Goal: Information Seeking & Learning: Learn about a topic

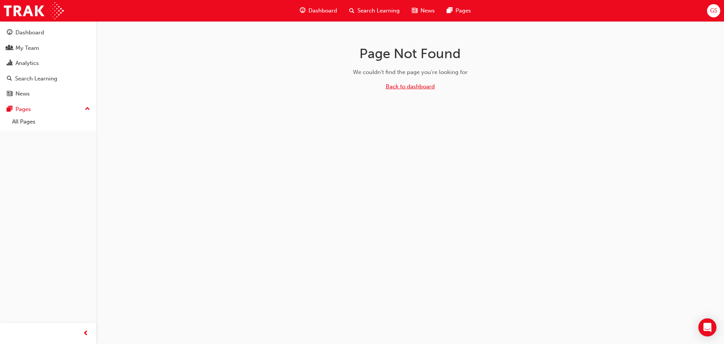
click at [410, 89] on link "Back to dashboard" at bounding box center [410, 86] width 49 height 7
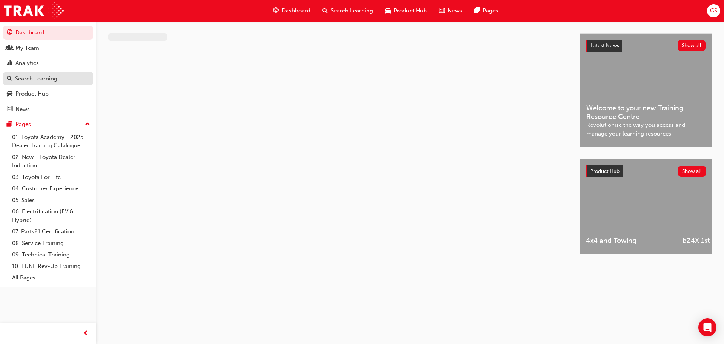
click at [31, 75] on div "Search Learning" at bounding box center [36, 78] width 42 height 9
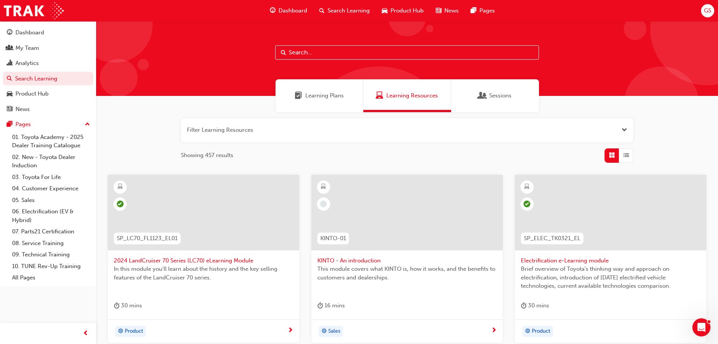
click at [301, 41] on div at bounding box center [407, 58] width 622 height 75
click at [306, 49] on input "text" at bounding box center [407, 52] width 264 height 14
paste input "CORS-PROD-EL"
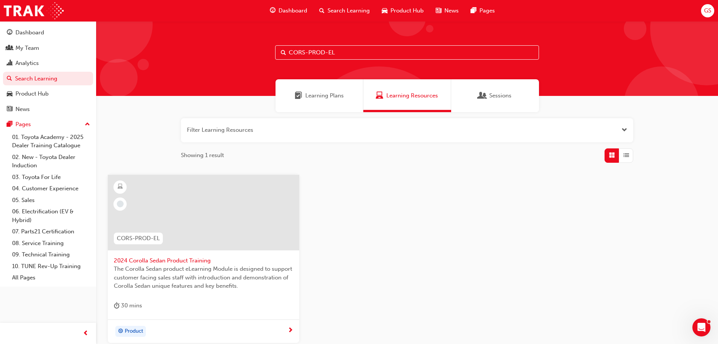
type input "CORS-PROD-EL"
click at [187, 259] on span "2024 Corolla Sedan Product Training" at bounding box center [203, 260] width 179 height 9
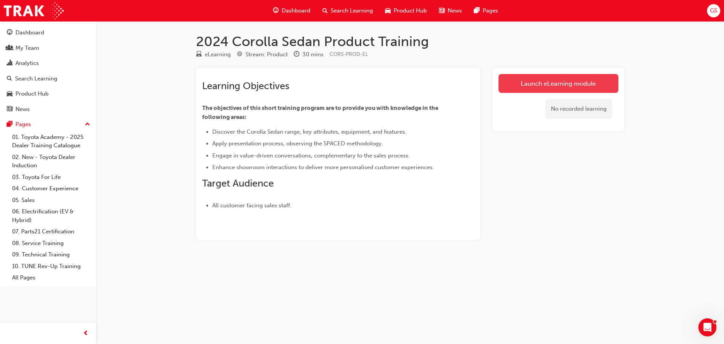
click at [570, 79] on link "Launch eLearning module" at bounding box center [559, 83] width 120 height 19
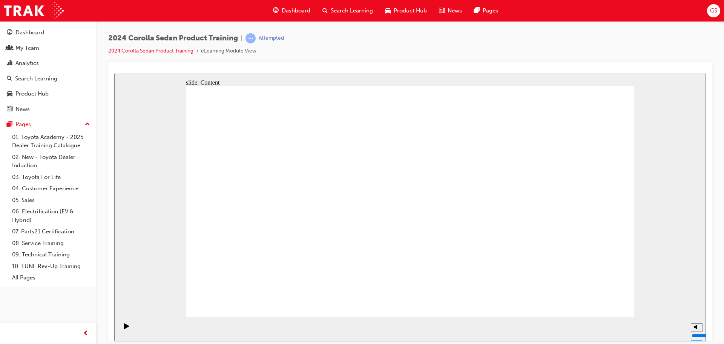
type input "3"
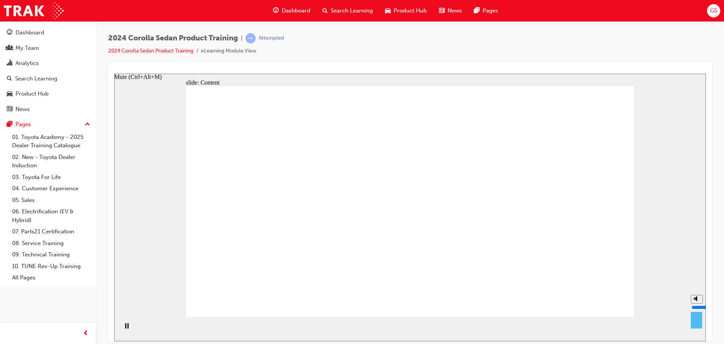
click at [698, 309] on input "volume" at bounding box center [716, 307] width 49 height 6
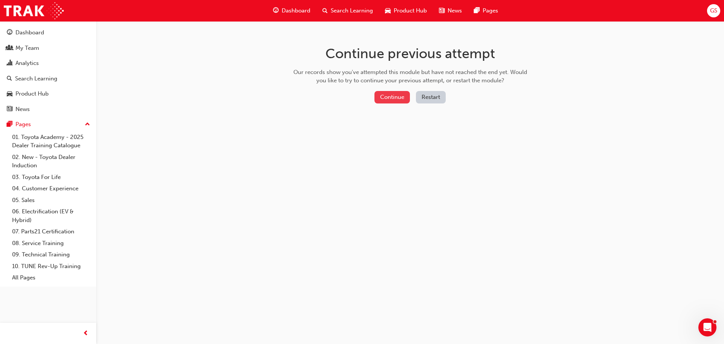
click at [382, 97] on button "Continue" at bounding box center [391, 97] width 35 height 12
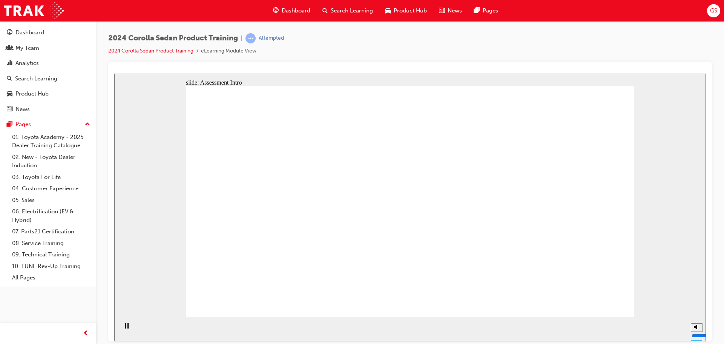
radio input "true"
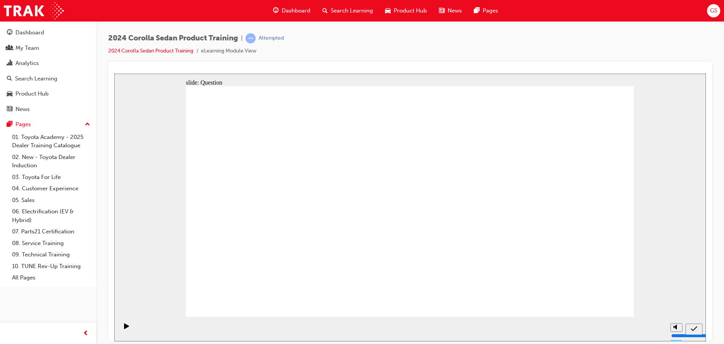
radio input "true"
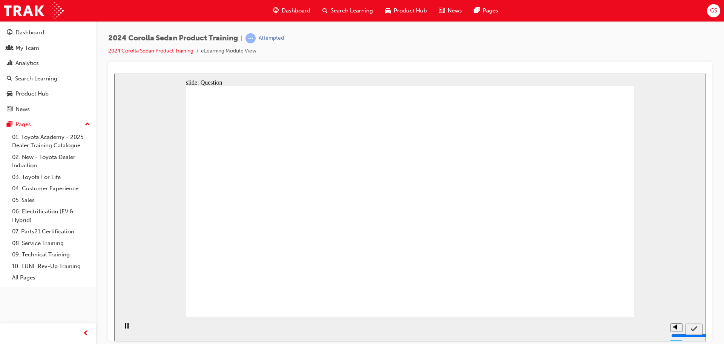
radio input "true"
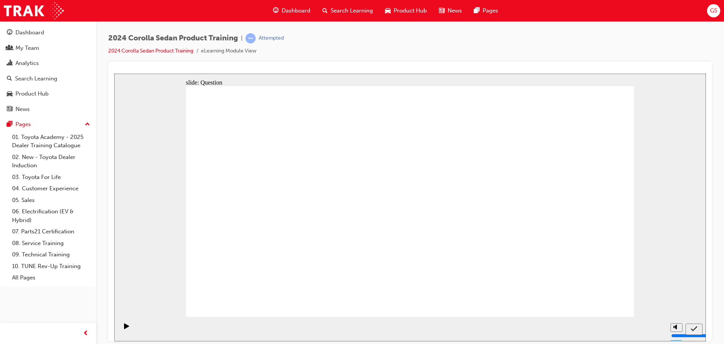
radio input "true"
drag, startPoint x: 525, startPoint y: 258, endPoint x: 296, endPoint y: 199, distance: 236.1
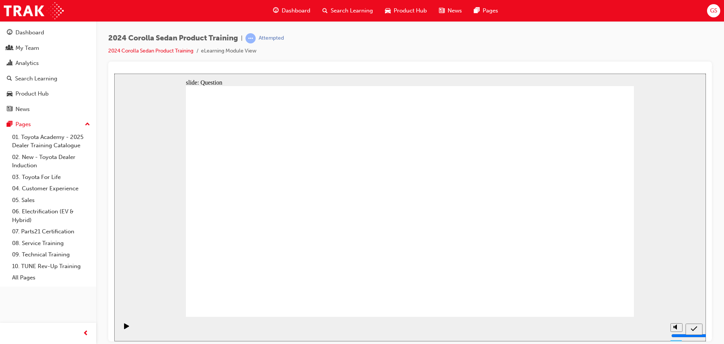
drag, startPoint x: 291, startPoint y: 189, endPoint x: 523, endPoint y: 257, distance: 241.5
drag, startPoint x: 361, startPoint y: 193, endPoint x: 437, endPoint y: 264, distance: 103.5
drag, startPoint x: 435, startPoint y: 197, endPoint x: 284, endPoint y: 265, distance: 165.3
drag, startPoint x: 531, startPoint y: 188, endPoint x: 422, endPoint y: 265, distance: 133.5
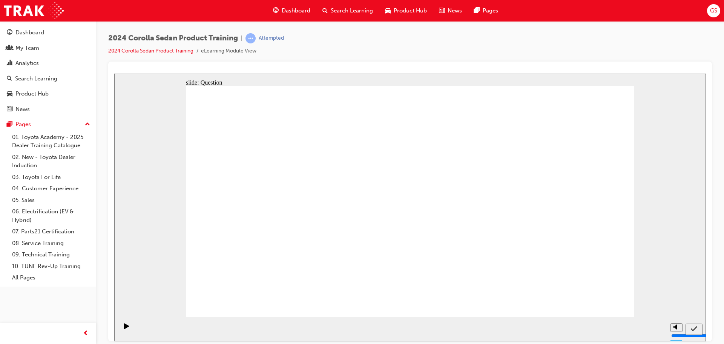
radio input "true"
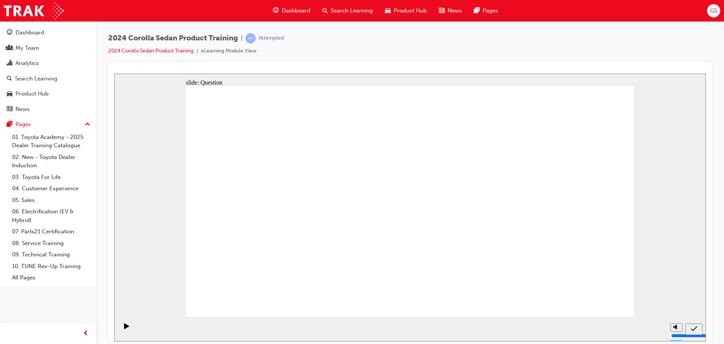
radio input "true"
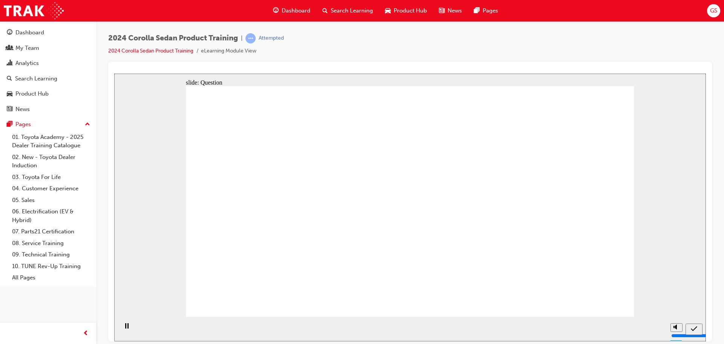
radio input "true"
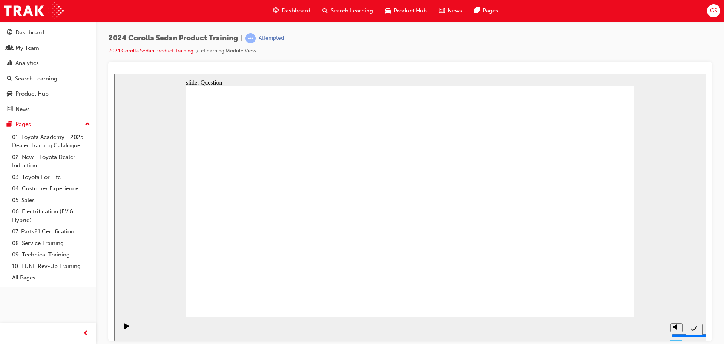
radio input "true"
drag, startPoint x: 286, startPoint y: 193, endPoint x: 509, endPoint y: 263, distance: 233.4
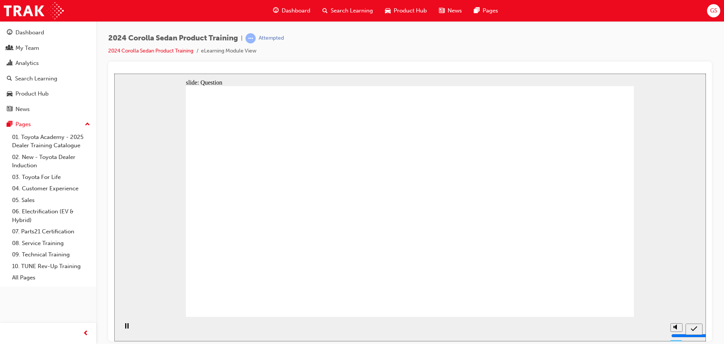
drag, startPoint x: 444, startPoint y: 194, endPoint x: 303, endPoint y: 256, distance: 154.3
drag, startPoint x: 364, startPoint y: 187, endPoint x: 456, endPoint y: 249, distance: 110.7
drag, startPoint x: 442, startPoint y: 204, endPoint x: 350, endPoint y: 258, distance: 106.6
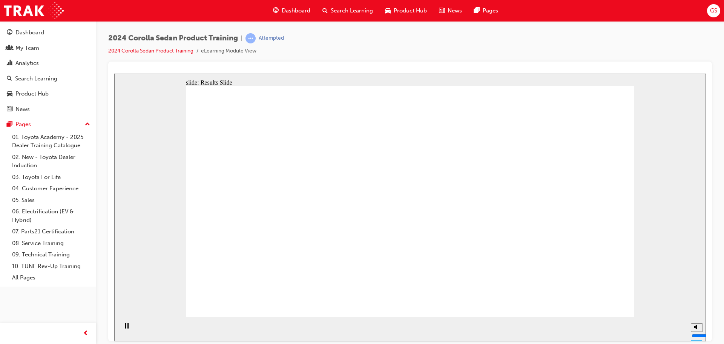
radio input "true"
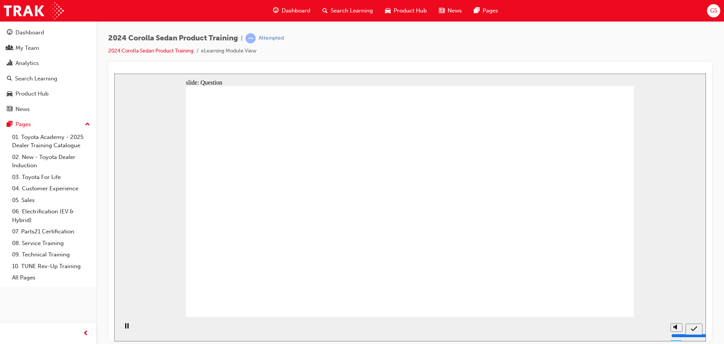
radio input "true"
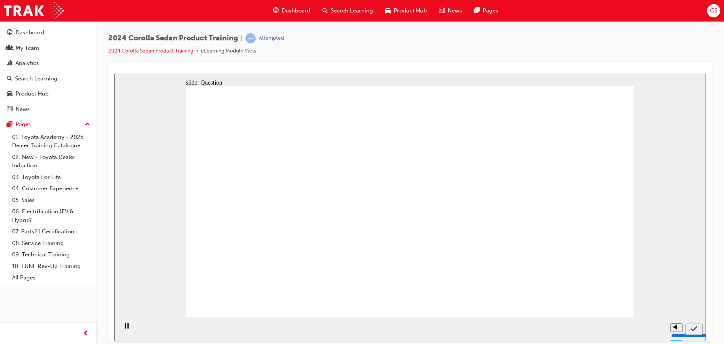
radio input "true"
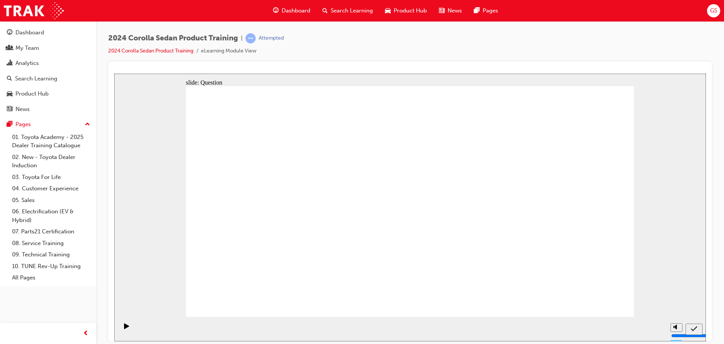
drag, startPoint x: 283, startPoint y: 193, endPoint x: 288, endPoint y: 259, distance: 66.2
drag, startPoint x: 376, startPoint y: 195, endPoint x: 377, endPoint y: 267, distance: 72.0
drag, startPoint x: 438, startPoint y: 189, endPoint x: 457, endPoint y: 259, distance: 72.9
drag, startPoint x: 506, startPoint y: 194, endPoint x: 521, endPoint y: 261, distance: 68.9
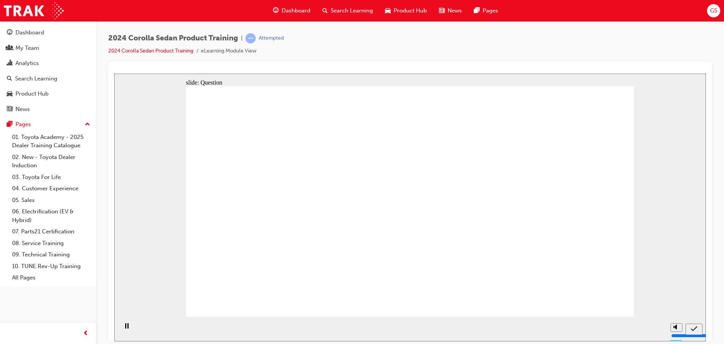
radio input "true"
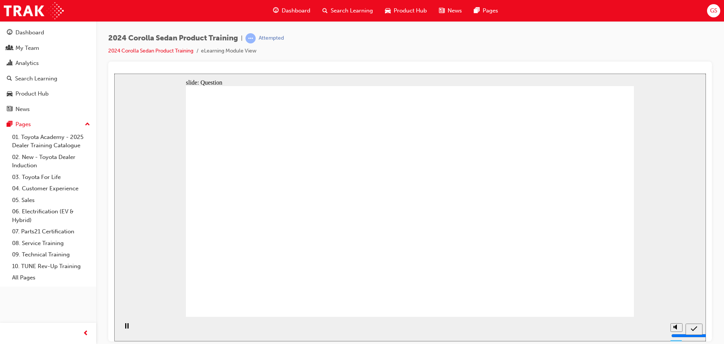
radio input "true"
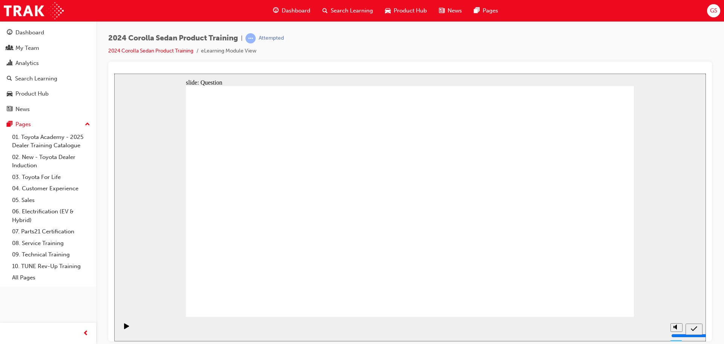
radio input "true"
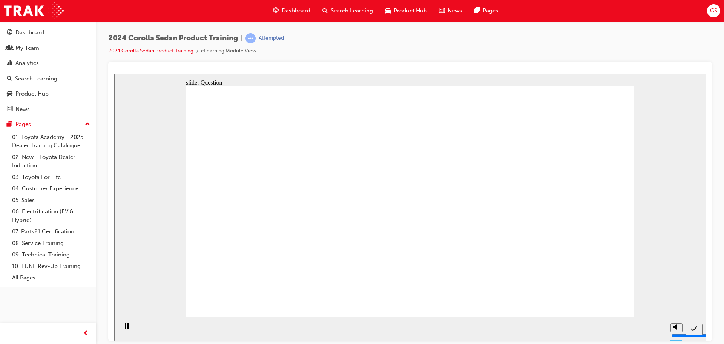
radio input "true"
drag, startPoint x: 290, startPoint y: 188, endPoint x: 487, endPoint y: 248, distance: 205.7
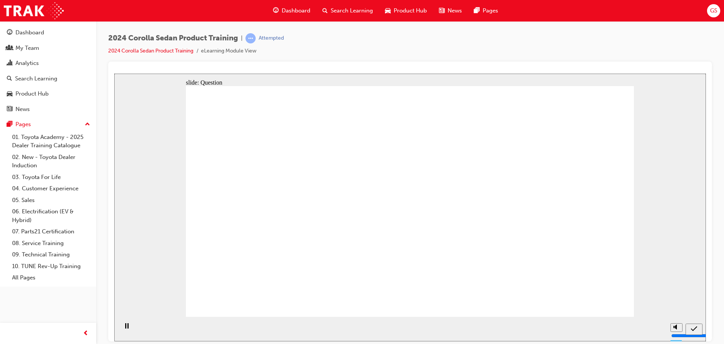
drag, startPoint x: 360, startPoint y: 183, endPoint x: 433, endPoint y: 251, distance: 99.5
drag, startPoint x: 434, startPoint y: 197, endPoint x: 283, endPoint y: 258, distance: 162.9
drag, startPoint x: 528, startPoint y: 177, endPoint x: 395, endPoint y: 253, distance: 152.7
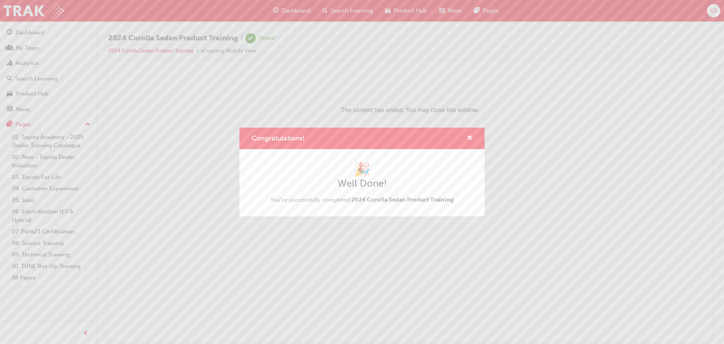
click at [290, 12] on div "Congratulations! 🎉 Well Done! You've successfully completed 2024 Corolla Sedan …" at bounding box center [362, 172] width 724 height 344
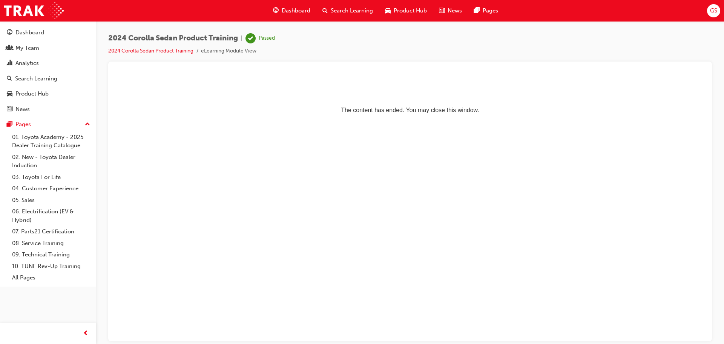
click at [293, 9] on span "Dashboard" at bounding box center [296, 10] width 29 height 9
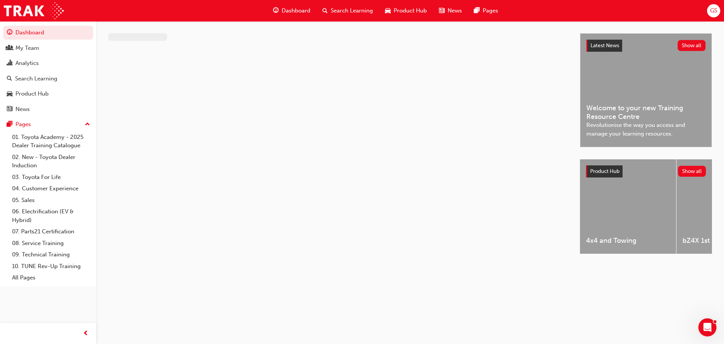
click at [340, 10] on span "Search Learning" at bounding box center [352, 10] width 42 height 9
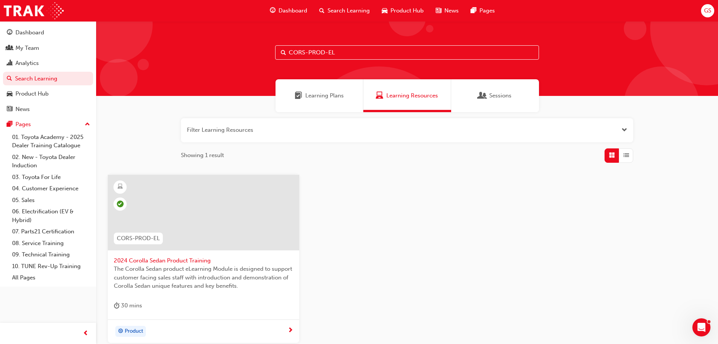
click at [302, 51] on input "CORS-PROD-EL" at bounding box center [407, 52] width 264 height 14
drag, startPoint x: 351, startPoint y: 54, endPoint x: 213, endPoint y: 49, distance: 137.7
click at [216, 49] on div "CORS-PROD-EL" at bounding box center [407, 58] width 622 height 75
paste input "SP_LCPRADO_NM24_PODCASTVID"
type input "SP_LCPRADO_NM24_PODCASTVID"
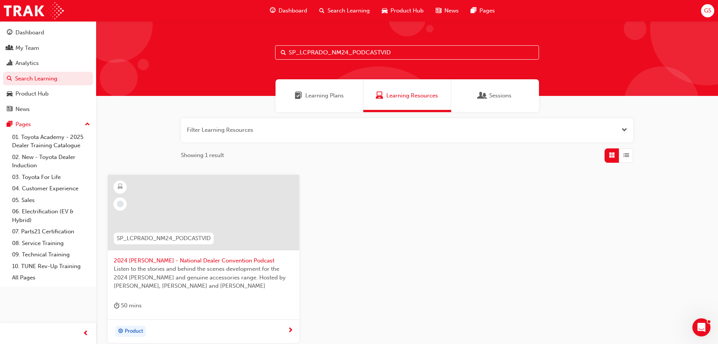
click at [184, 261] on span "2024 [PERSON_NAME] - National Dealer Convention Podcast" at bounding box center [203, 260] width 179 height 9
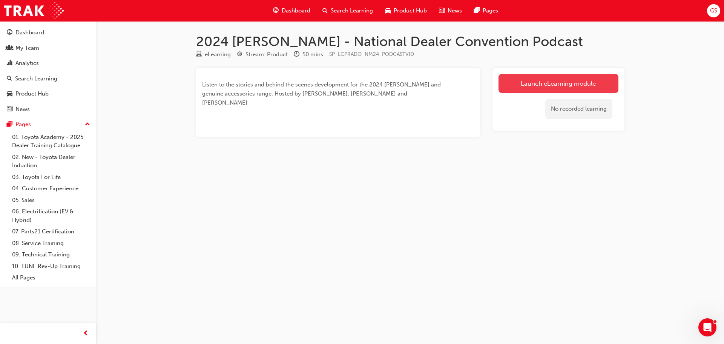
click at [545, 87] on link "Launch eLearning module" at bounding box center [559, 83] width 120 height 19
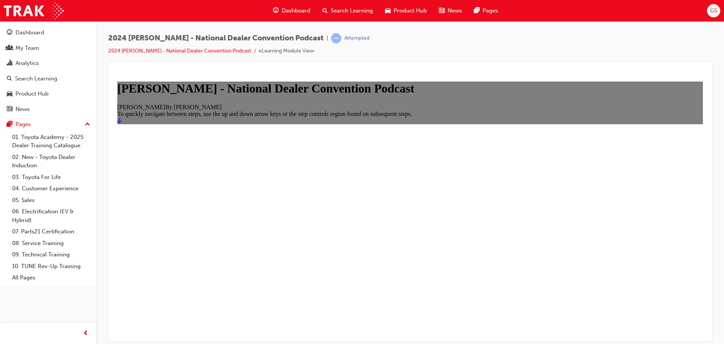
click at [122, 123] on icon "Start" at bounding box center [119, 119] width 5 height 5
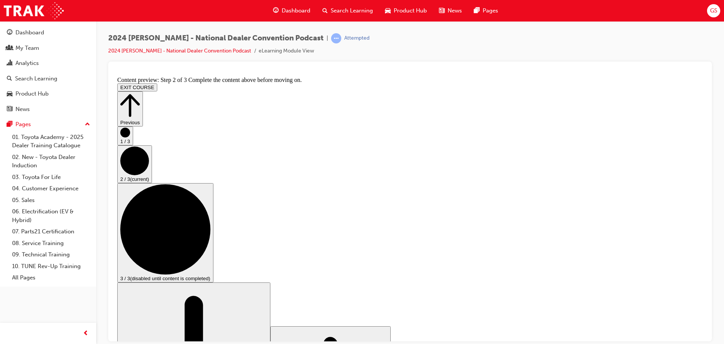
drag, startPoint x: 498, startPoint y: 258, endPoint x: 397, endPoint y: 279, distance: 102.9
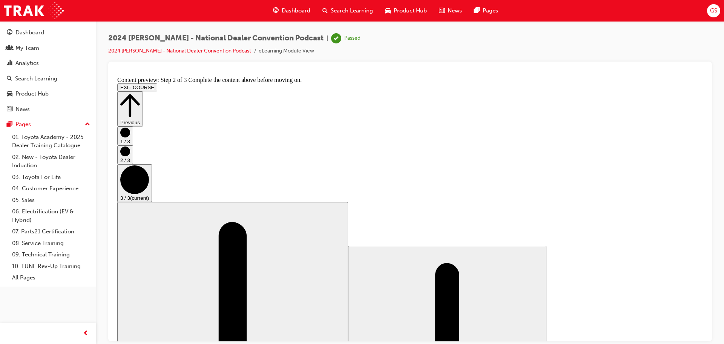
click at [337, 9] on span "Search Learning" at bounding box center [352, 10] width 42 height 9
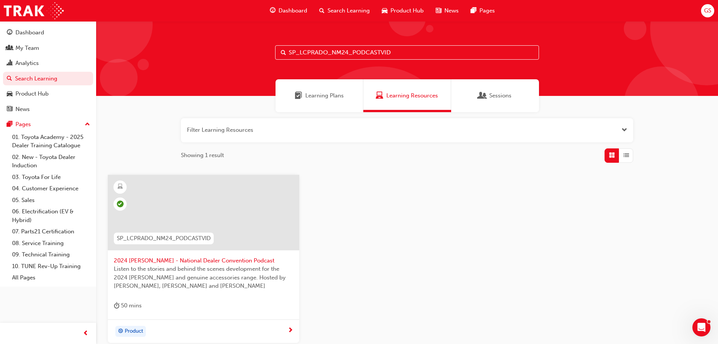
drag, startPoint x: 392, startPoint y: 52, endPoint x: 243, endPoint y: 50, distance: 148.6
click at [243, 50] on div "SP_LCPRADO_NM24_PODCASTVID" at bounding box center [407, 58] width 622 height 75
paste input "WALKAROUND"
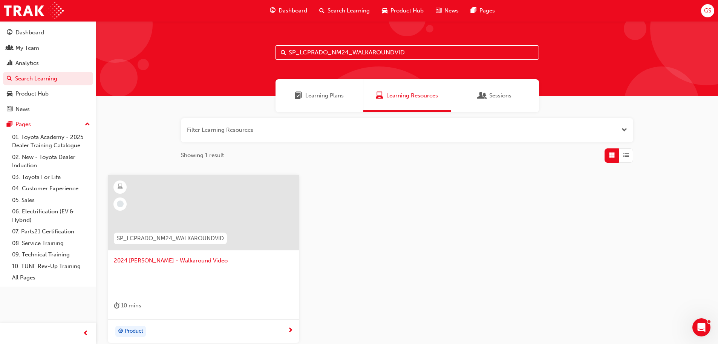
type input "SP_LCPRADO_NM24_WALKAROUNDVID"
click at [152, 261] on span "2024 [PERSON_NAME] - Walkaround Video" at bounding box center [203, 260] width 179 height 9
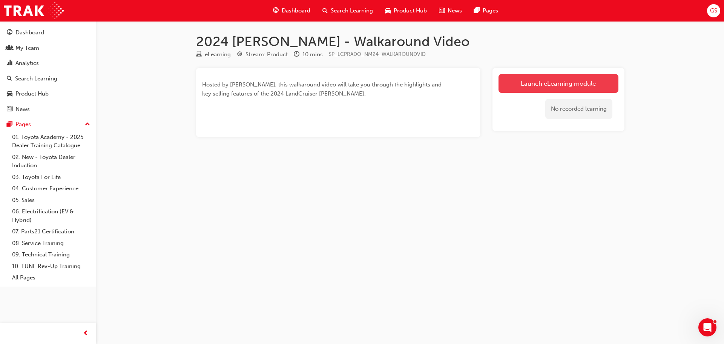
click at [578, 75] on link "Launch eLearning module" at bounding box center [559, 83] width 120 height 19
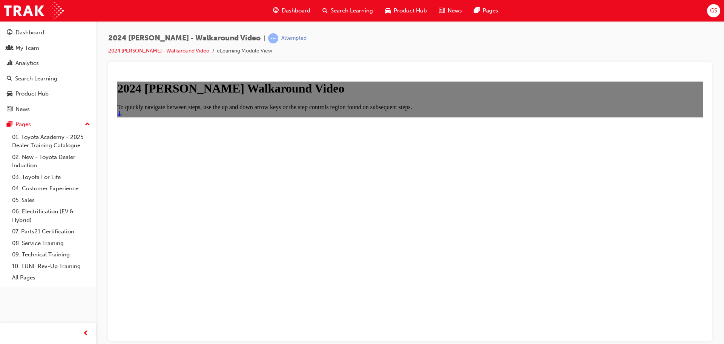
click at [122, 116] on icon "Start" at bounding box center [119, 112] width 5 height 5
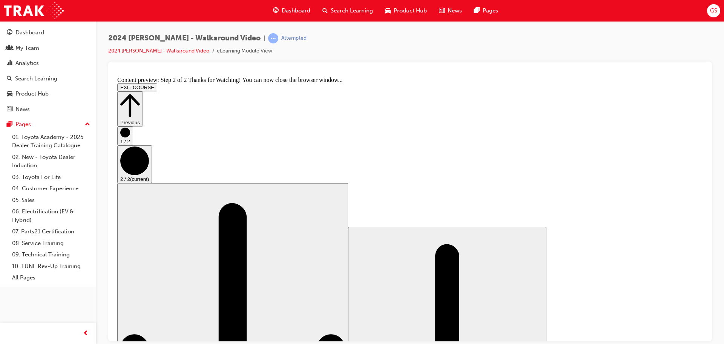
click at [140, 92] on icon "Step controls" at bounding box center [130, 105] width 20 height 26
